Goal: Transaction & Acquisition: Purchase product/service

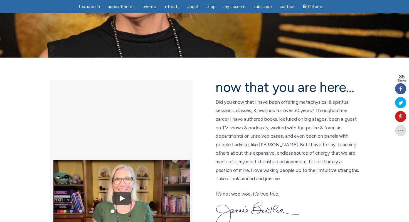
scroll to position [91, 0]
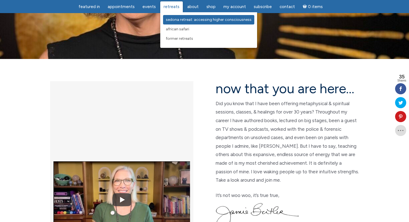
click at [173, 19] on span "Sedona Retreat: Accessing Higher Consciousness" at bounding box center [209, 19] width 86 height 5
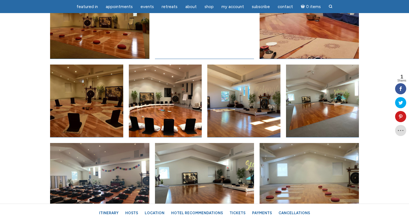
scroll to position [2389, 0]
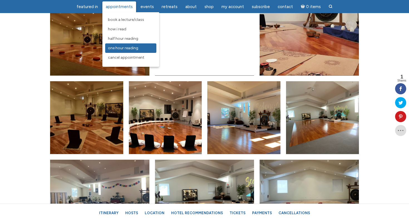
click at [119, 46] on span "One Hour Reading" at bounding box center [123, 48] width 30 height 5
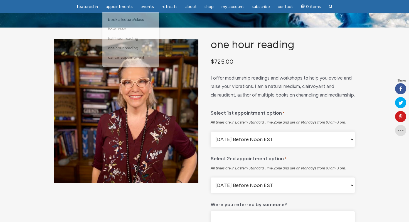
scroll to position [48, 0]
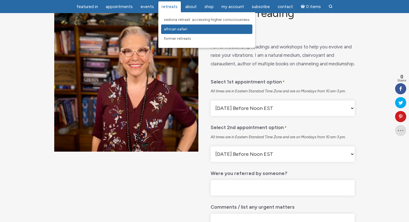
click at [167, 26] on link "African Safari" at bounding box center [206, 28] width 91 height 9
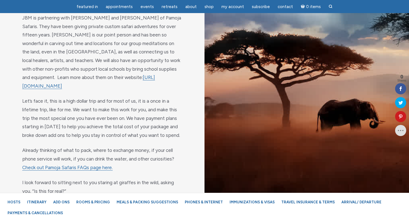
scroll to position [516, 0]
